Goal: Information Seeking & Learning: Learn about a topic

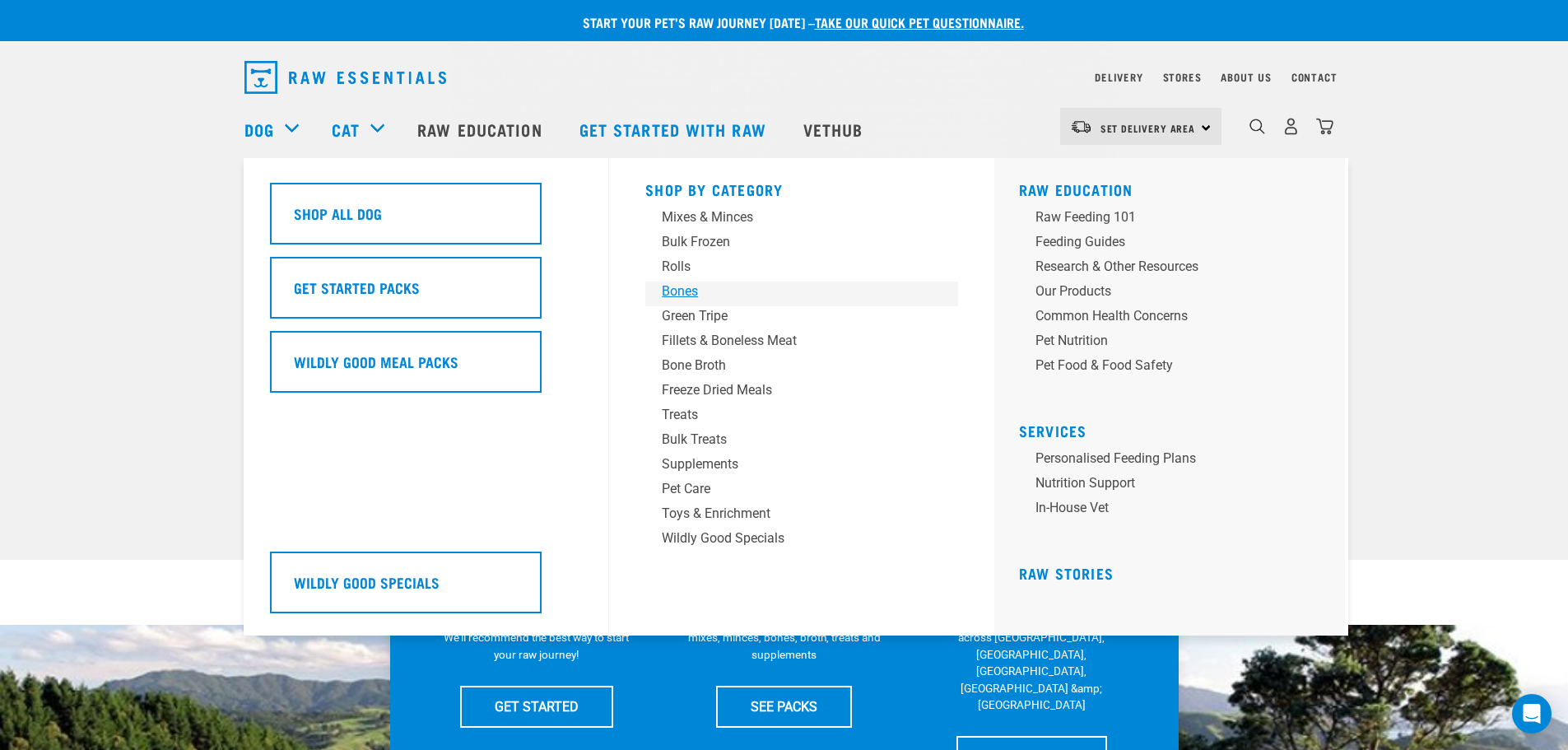
click at [675, 290] on div "Bones" at bounding box center [790, 292] width 257 height 20
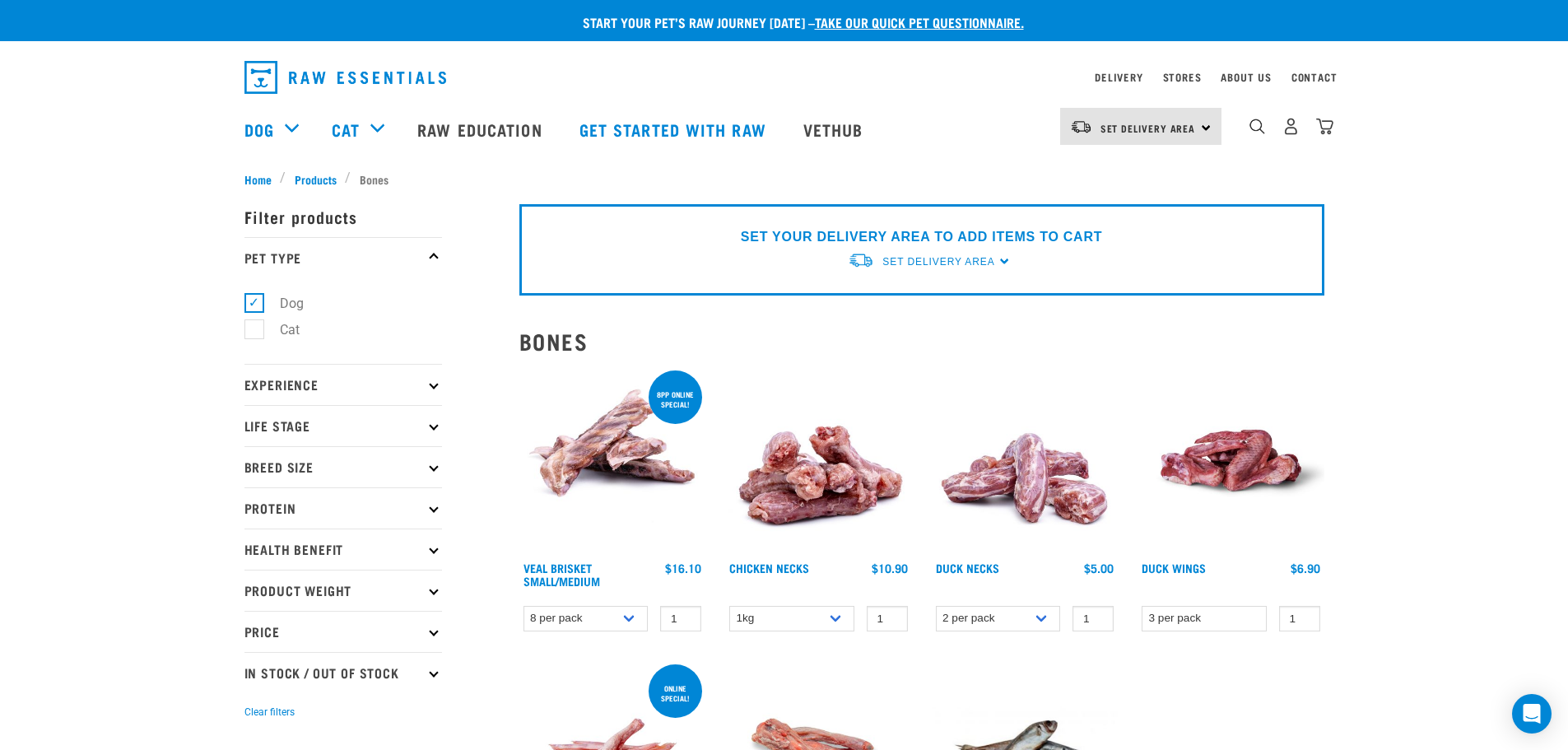
click at [297, 75] on img "dropdown navigation" at bounding box center [345, 77] width 202 height 33
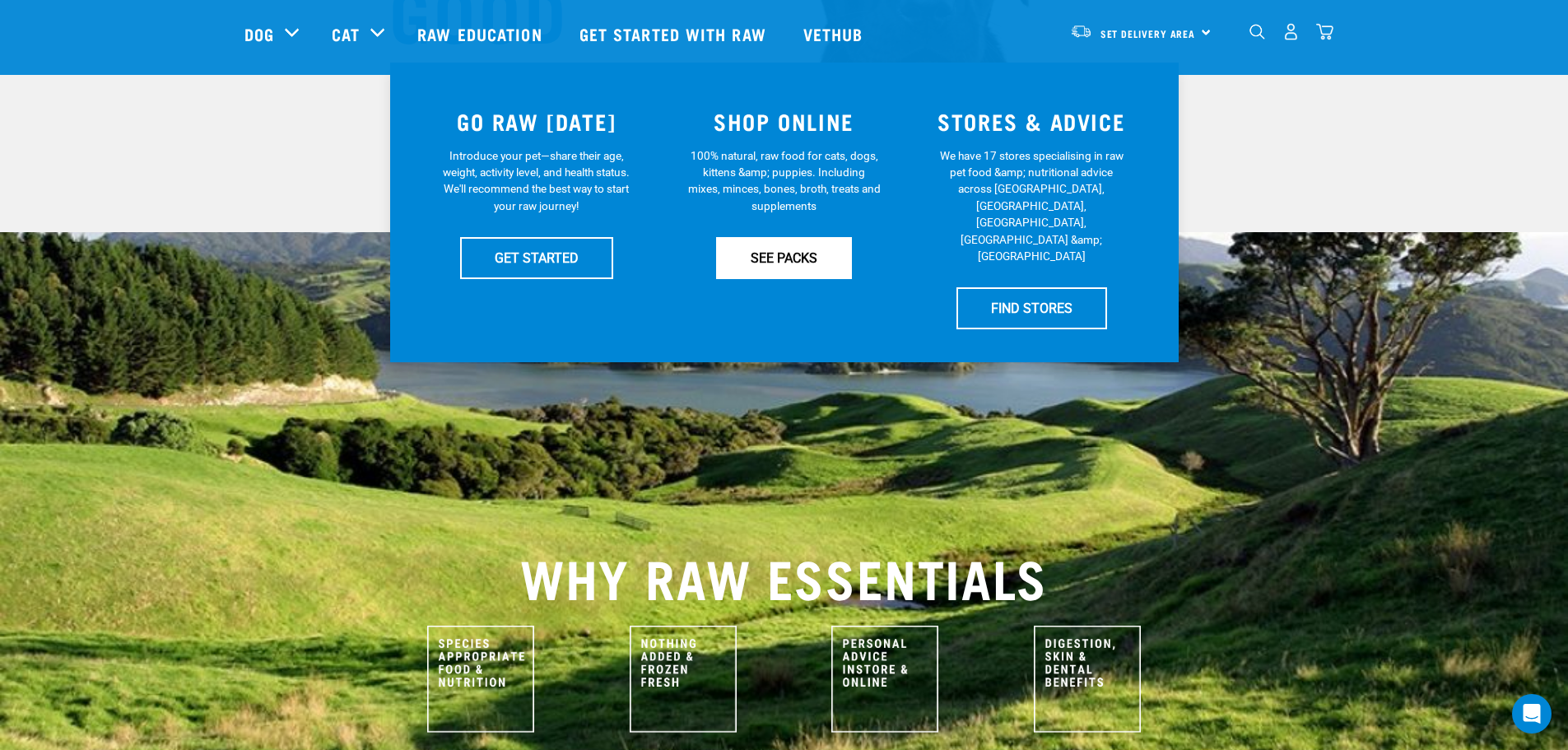
scroll to position [329, 0]
click at [775, 256] on link "SEE PACKS" at bounding box center [784, 256] width 135 height 41
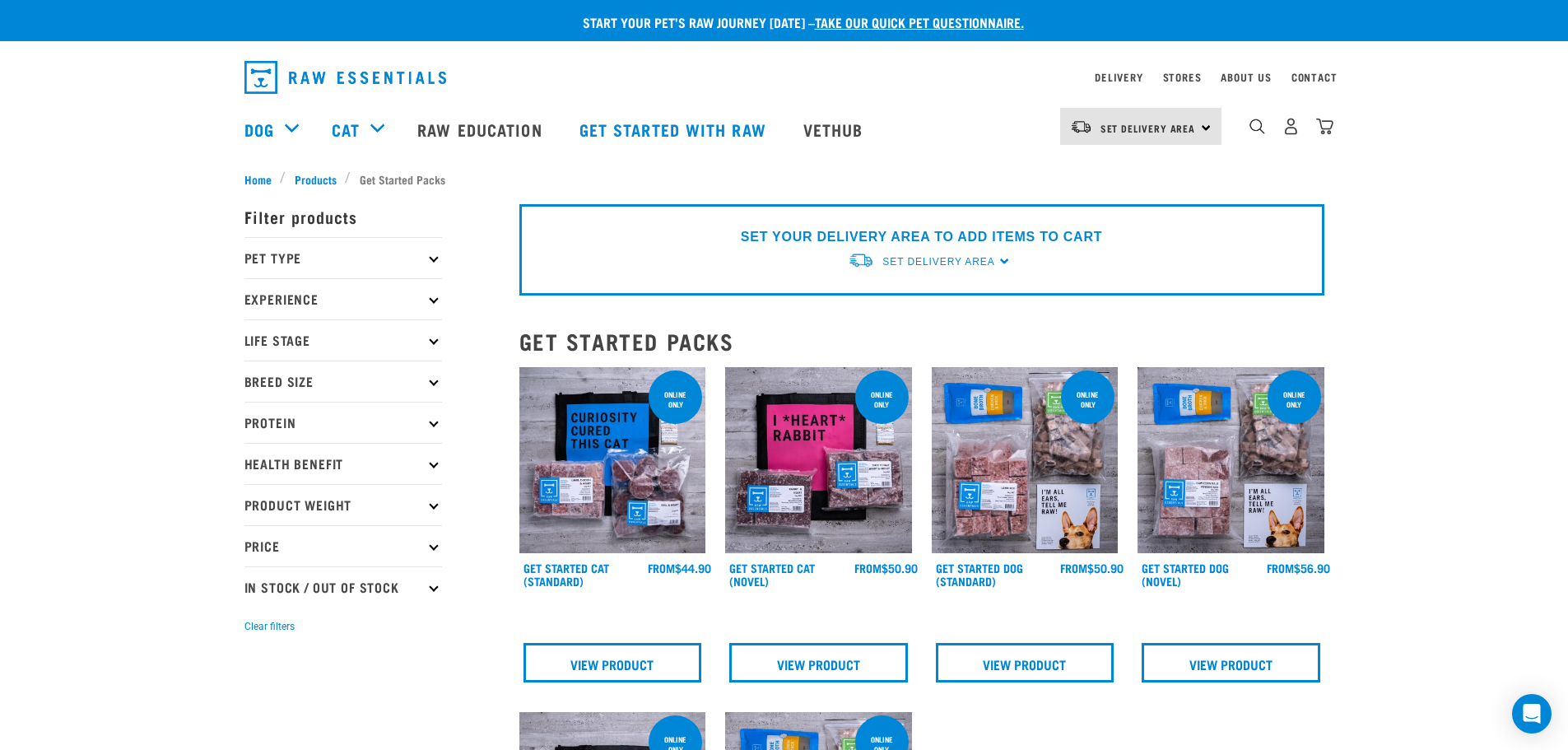
click at [430, 417] on p "Protein" at bounding box center [343, 422] width 197 height 41
click at [258, 471] on label "Beef" at bounding box center [284, 468] width 60 height 21
click at [255, 470] on input "Beef" at bounding box center [250, 464] width 11 height 11
checkbox input "true"
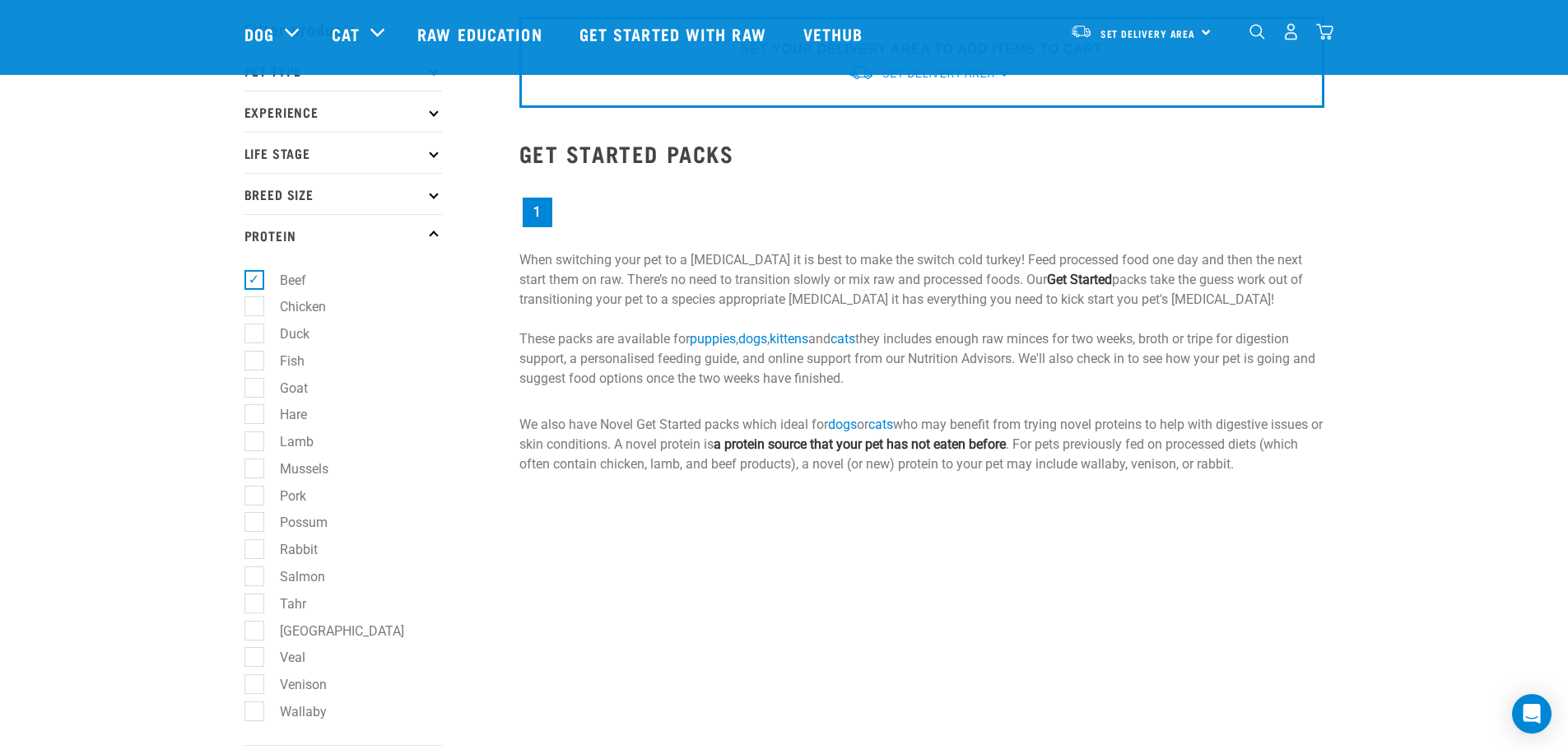
scroll to position [38, 0]
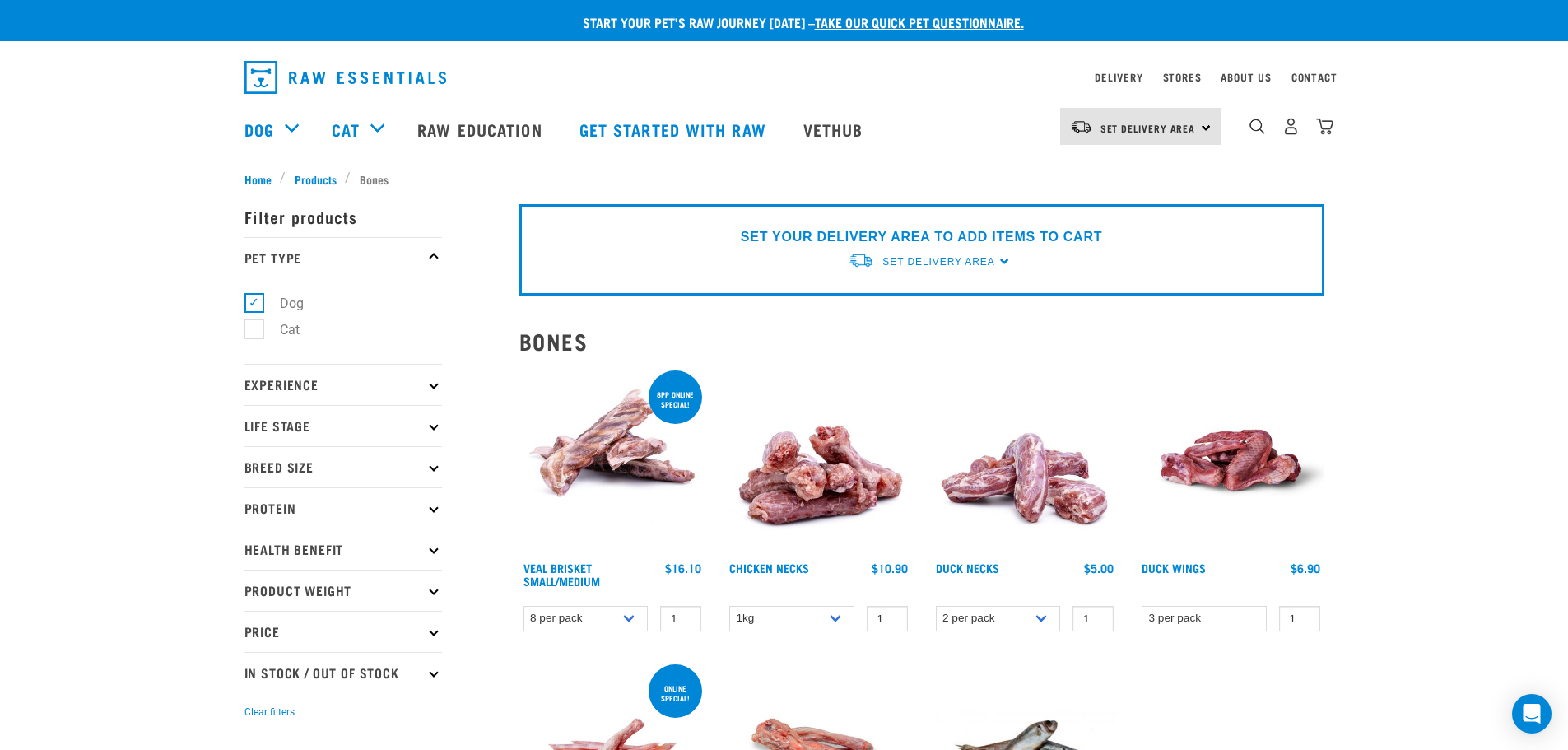
click at [254, 306] on label "Dog" at bounding box center [282, 303] width 57 height 21
click at [253, 306] on input "Dog" at bounding box center [250, 300] width 11 height 11
checkbox input "false"
